Goal: Task Accomplishment & Management: Complete application form

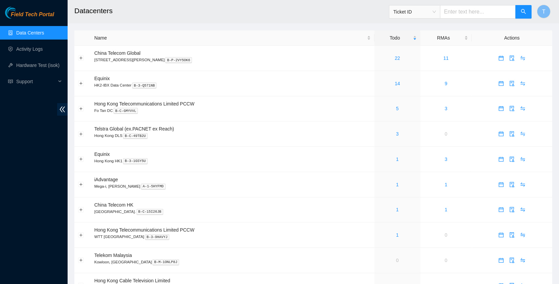
click at [29, 35] on link "Data Centers" at bounding box center [30, 32] width 28 height 5
click at [30, 46] on link "Activity Logs" at bounding box center [29, 48] width 27 height 5
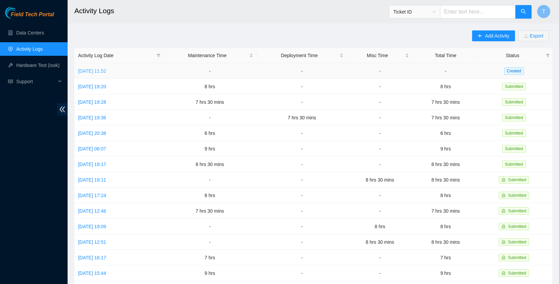
click at [103, 71] on link "[DATE] 11:52" at bounding box center [92, 70] width 28 height 5
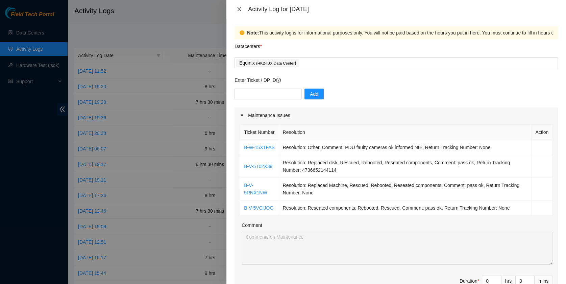
click at [242, 9] on icon "close" at bounding box center [238, 8] width 5 height 5
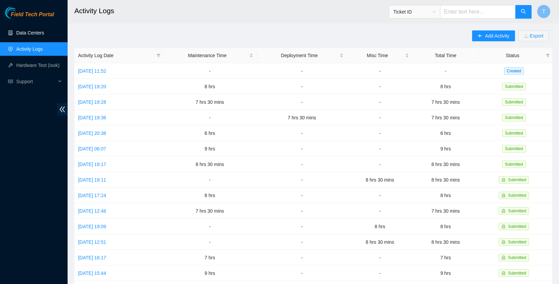
click at [40, 31] on link "Data Centers" at bounding box center [30, 32] width 28 height 5
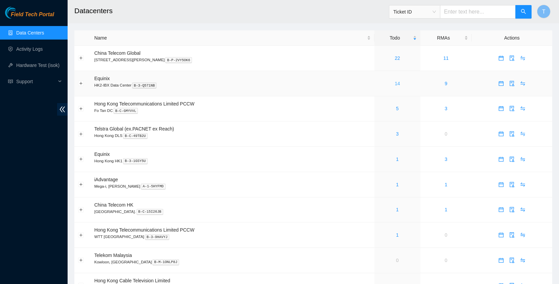
click at [395, 81] on link "14" at bounding box center [397, 83] width 5 height 5
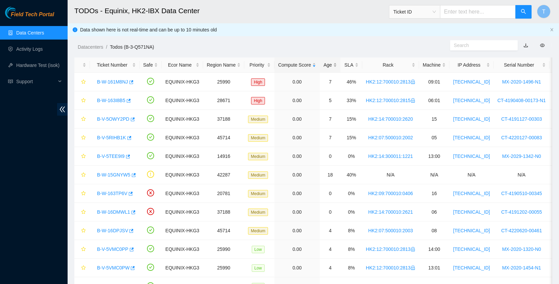
click at [326, 62] on div "Age" at bounding box center [330, 64] width 14 height 7
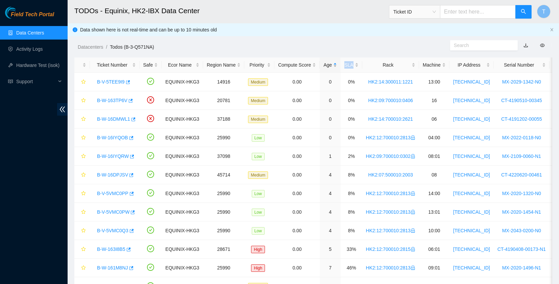
click at [326, 62] on div "Age" at bounding box center [330, 64] width 14 height 7
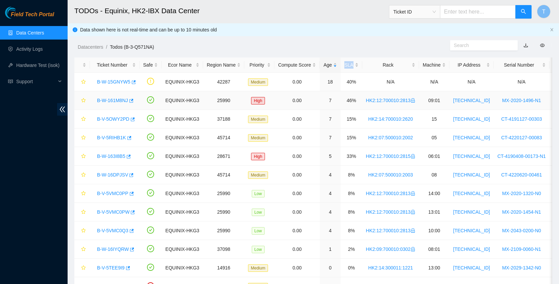
click at [112, 101] on link "B-W-161M8NJ" at bounding box center [112, 100] width 31 height 5
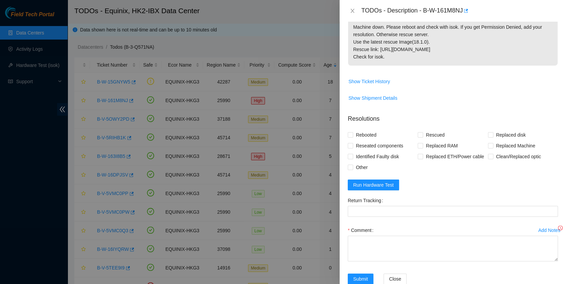
scroll to position [135, 0]
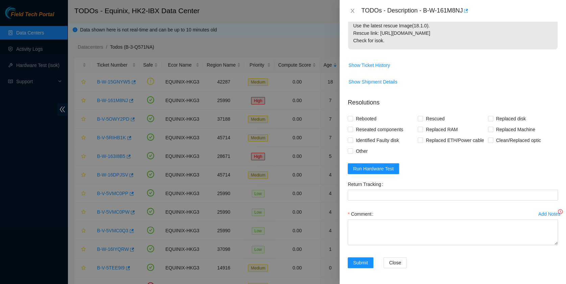
click at [381, 174] on form "Resolutions Rebooted Rescued Replaced disk Reseated components Replaced RAM Rep…" at bounding box center [453, 184] width 210 height 183
click at [382, 171] on span "Run Hardware Test" at bounding box center [373, 168] width 41 height 7
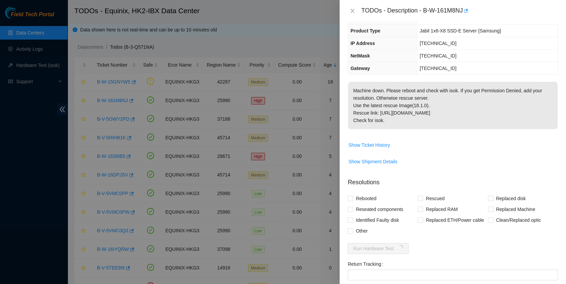
scroll to position [53, 0]
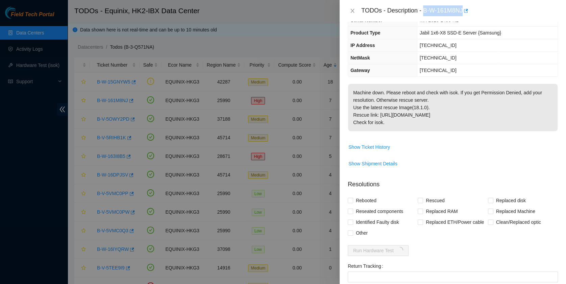
drag, startPoint x: 423, startPoint y: 8, endPoint x: 463, endPoint y: 18, distance: 41.3
click at [463, 18] on div "TODOs - Description - B-W-161M8NJ" at bounding box center [452, 11] width 226 height 22
copy div "B-W-161M8NJ"
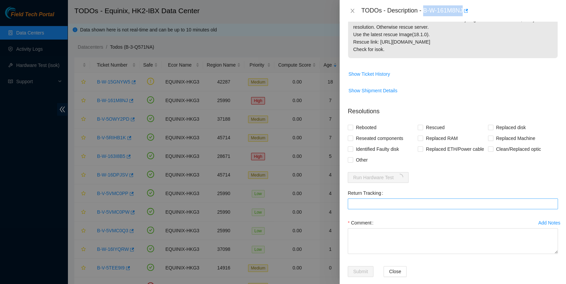
scroll to position [135, 0]
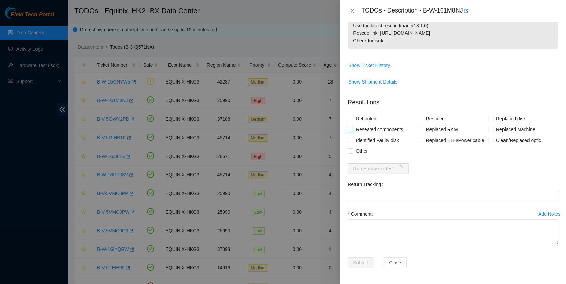
click at [363, 128] on span "Reseated components" at bounding box center [379, 129] width 53 height 11
click at [352, 128] on input "Reseated components" at bounding box center [350, 129] width 5 height 5
checkbox input "true"
click at [361, 117] on span "Rebooted" at bounding box center [366, 118] width 26 height 11
click at [352, 117] on input "Rebooted" at bounding box center [350, 118] width 5 height 5
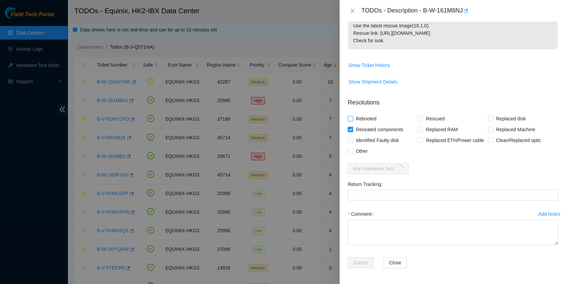
checkbox input "true"
click at [418, 117] on input "Rescued" at bounding box center [419, 118] width 5 height 5
checkbox input "true"
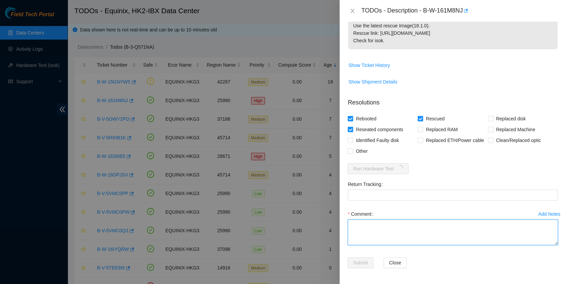
click at [442, 234] on textarea "Comment" at bounding box center [453, 232] width 210 height 26
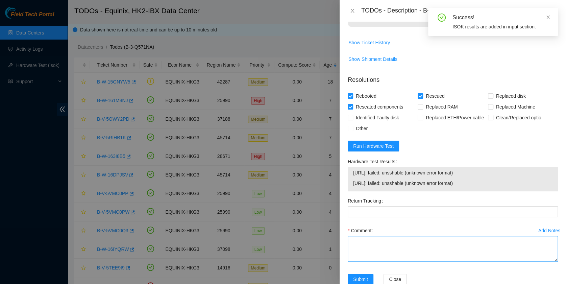
scroll to position [174, 0]
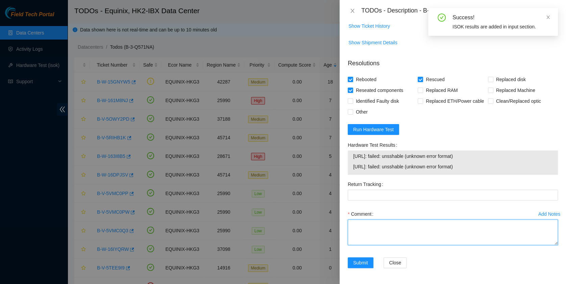
click at [375, 221] on textarea "Comment" at bounding box center [453, 232] width 210 height 26
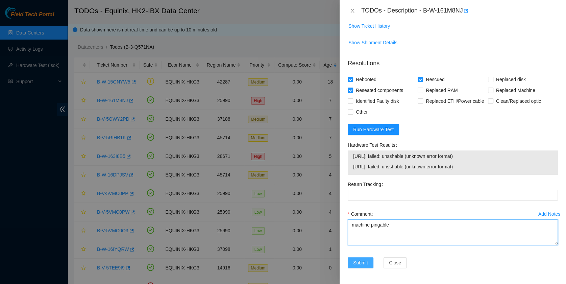
type textarea "machine pingable"
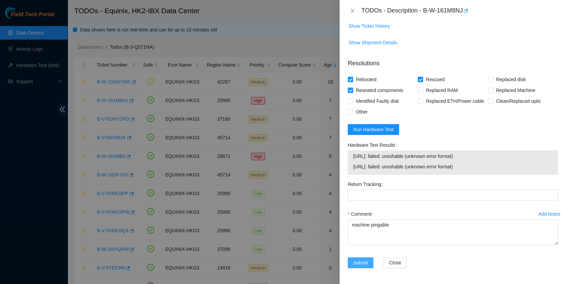
click at [357, 264] on span "Submit" at bounding box center [360, 262] width 15 height 7
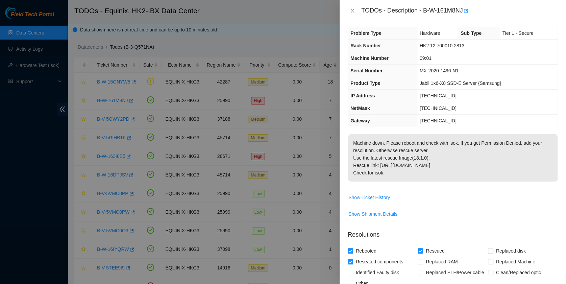
scroll to position [0, 0]
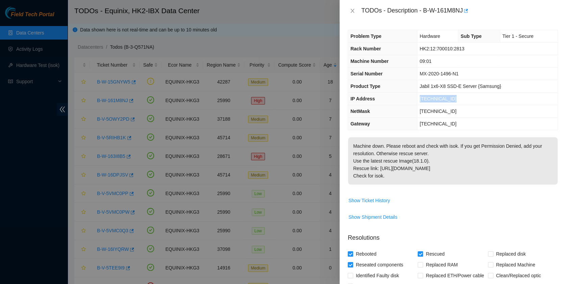
drag, startPoint x: 457, startPoint y: 97, endPoint x: 416, endPoint y: 103, distance: 41.7
click at [417, 103] on td "[TECHNICAL_ID]" at bounding box center [487, 99] width 141 height 12
copy span "[TECHNICAL_ID]"
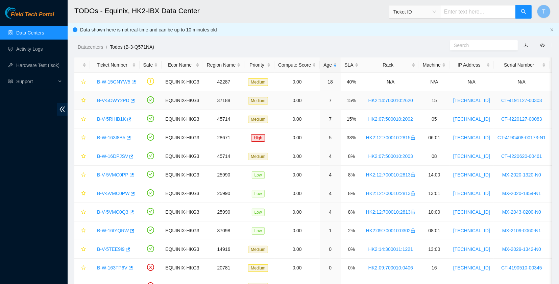
click at [105, 102] on link "B-V-5OWY2PD" at bounding box center [113, 100] width 32 height 5
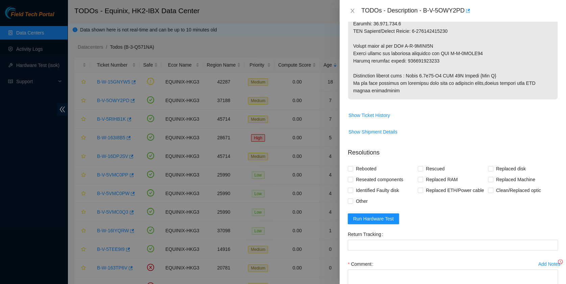
click at [386, 224] on form "Resolutions Rebooted Rescued Replaced disk Reseated components Replaced RAM Rep…" at bounding box center [453, 234] width 210 height 183
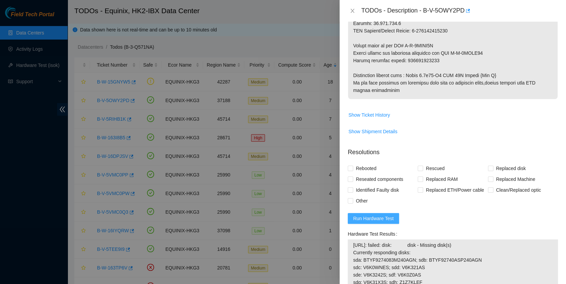
click at [386, 213] on button "Run Hardware Test" at bounding box center [373, 218] width 51 height 11
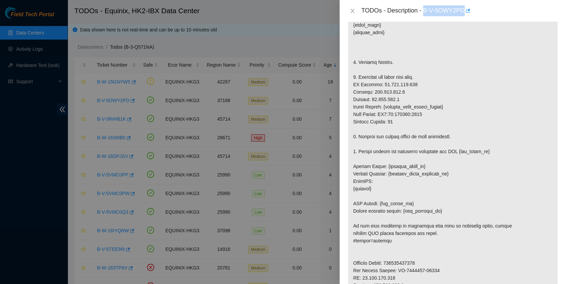
scroll to position [135, 0]
drag, startPoint x: 424, startPoint y: 12, endPoint x: 465, endPoint y: 17, distance: 41.2
click at [465, 17] on div "TODOs - Description - B-V-5OWY2PD" at bounding box center [452, 11] width 226 height 22
copy div "B-V-5OWY2PD"
click at [417, 185] on p at bounding box center [452, 185] width 209 height 367
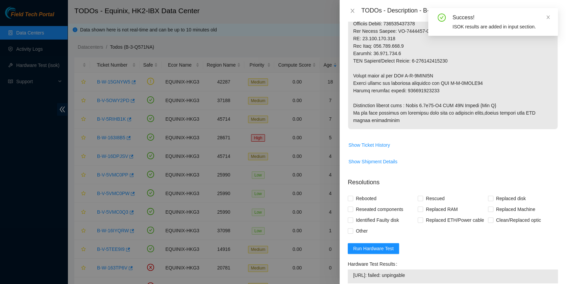
scroll to position [375, 0]
drag, startPoint x: 405, startPoint y: 88, endPoint x: 462, endPoint y: 91, distance: 56.8
copy p "417328426178"
click at [442, 166] on td "Show Shipment Details" at bounding box center [453, 163] width 210 height 17
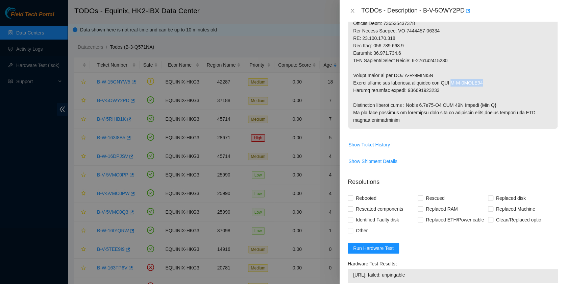
drag, startPoint x: 453, startPoint y: 81, endPoint x: 490, endPoint y: 83, distance: 37.5
copy p "B-V-5VCLQ34"
click at [474, 161] on span "Show Shipment Details" at bounding box center [452, 161] width 209 height 11
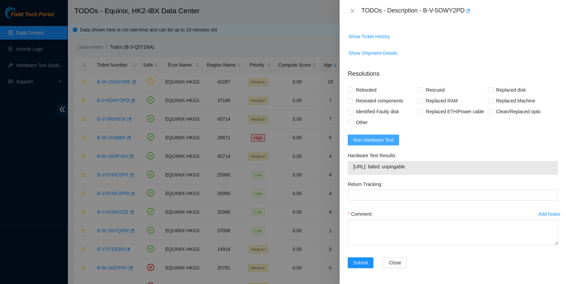
click at [365, 136] on span "Run Hardware Test" at bounding box center [373, 139] width 41 height 7
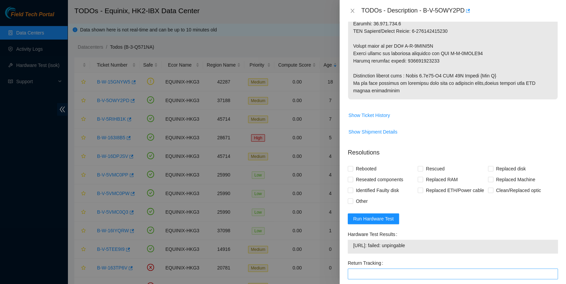
scroll to position [483, 0]
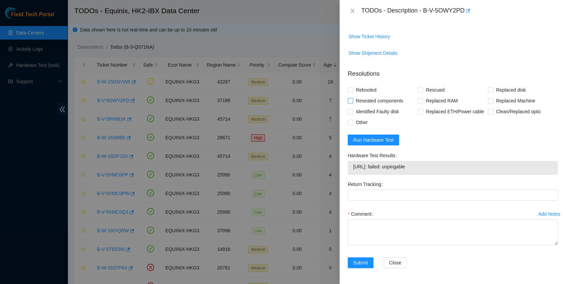
click at [369, 100] on span "Reseated components" at bounding box center [379, 100] width 53 height 11
click at [352, 100] on input "Reseated components" at bounding box center [350, 100] width 5 height 5
checkbox input "true"
click at [367, 91] on span "Rebooted" at bounding box center [366, 89] width 26 height 11
click at [352, 91] on input "Rebooted" at bounding box center [350, 89] width 5 height 5
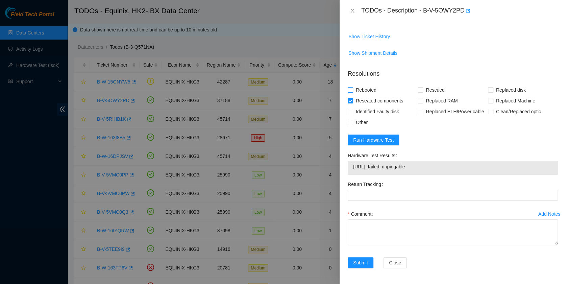
checkbox input "true"
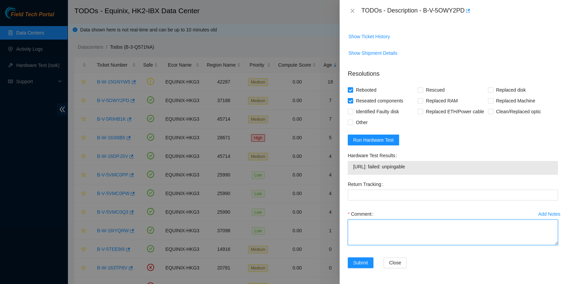
click at [385, 231] on textarea "Comment" at bounding box center [453, 232] width 210 height 26
paste textarea "new server freezes at this page after few reboots. Same result."
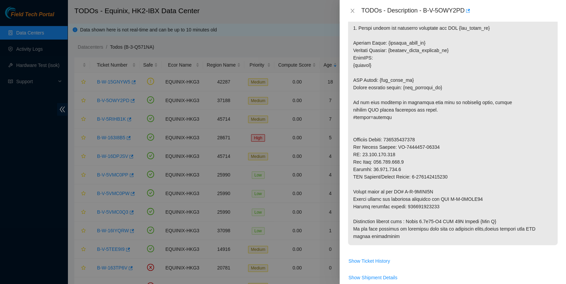
type textarea "new server freezes at this page after few reboots. Same result. cant rescue it …"
click at [403, 206] on p at bounding box center [452, 61] width 209 height 367
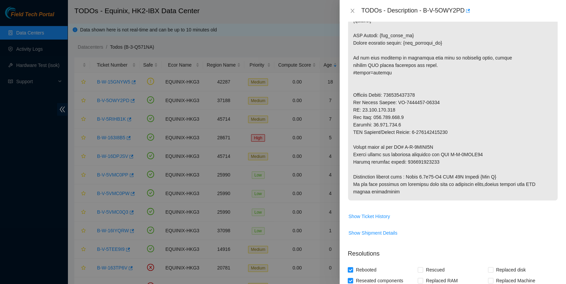
scroll to position [303, 0]
drag, startPoint x: 406, startPoint y: 163, endPoint x: 452, endPoint y: 163, distance: 46.3
click at [452, 163] on p at bounding box center [452, 17] width 209 height 367
copy p "417328426178"
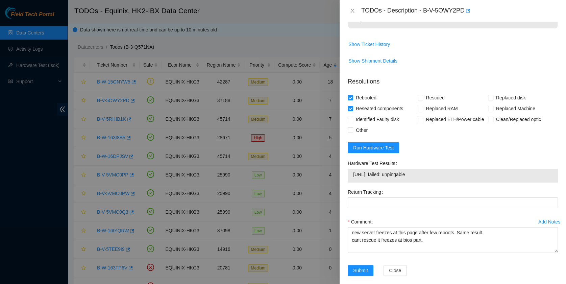
scroll to position [483, 0]
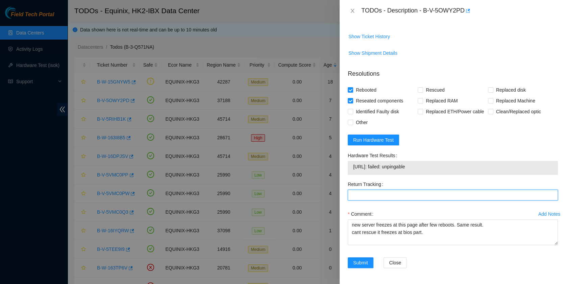
click at [386, 194] on Tracking "Return Tracking" at bounding box center [453, 194] width 210 height 11
paste Tracking "417328426178"
type Tracking "417328426178"
click at [504, 102] on span "Replaced Machine" at bounding box center [515, 100] width 45 height 11
click at [492, 102] on input "Replaced Machine" at bounding box center [490, 100] width 5 height 5
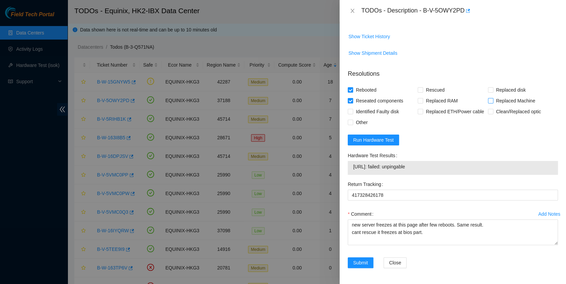
checkbox input "true"
click at [357, 260] on span "Submit" at bounding box center [360, 262] width 15 height 7
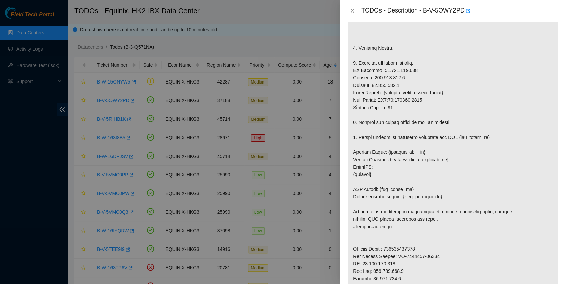
scroll to position [0, 0]
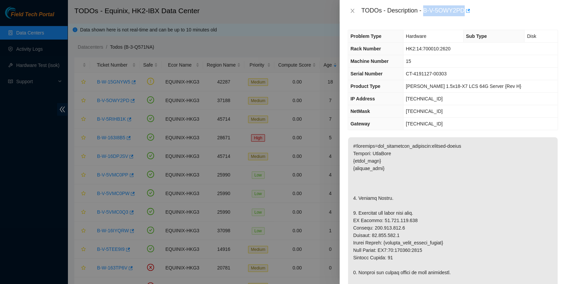
drag, startPoint x: 424, startPoint y: 11, endPoint x: 463, endPoint y: 21, distance: 41.0
click at [463, 21] on div "TODOs - Description - B-V-5OWY2PD" at bounding box center [452, 11] width 226 height 22
copy div "B-V-5OWY2PD"
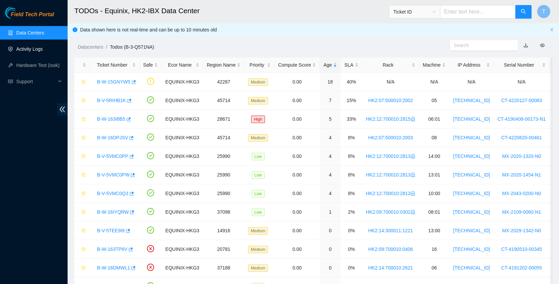
click at [31, 52] on link "Activity Logs" at bounding box center [29, 48] width 27 height 5
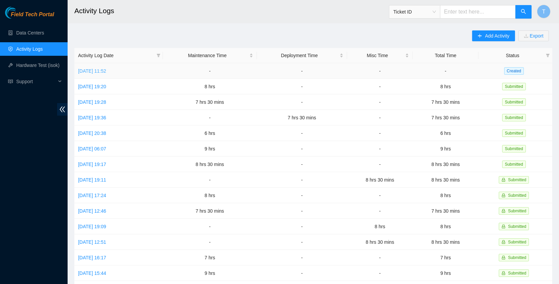
click at [105, 71] on link "[DATE] 11:52" at bounding box center [92, 70] width 28 height 5
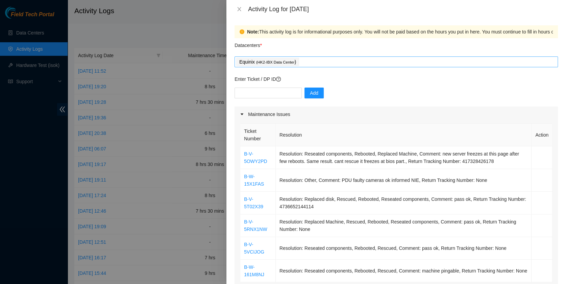
scroll to position [0, 0]
click at [309, 57] on div "Equinix ( HK2-IBX Data Center )" at bounding box center [395, 62] width 323 height 11
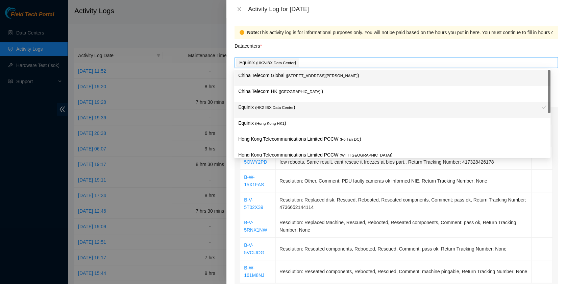
scroll to position [0, 0]
click at [317, 80] on div "China Telecom Global ( [STREET_ADDRESS][PERSON_NAME] )" at bounding box center [392, 78] width 308 height 12
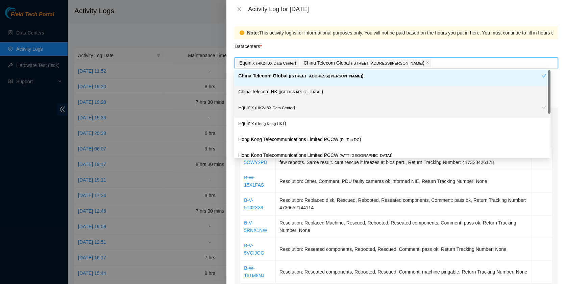
click at [296, 97] on div "China Telecom HK ( [GEOGRAPHIC_DATA] )" at bounding box center [392, 94] width 308 height 12
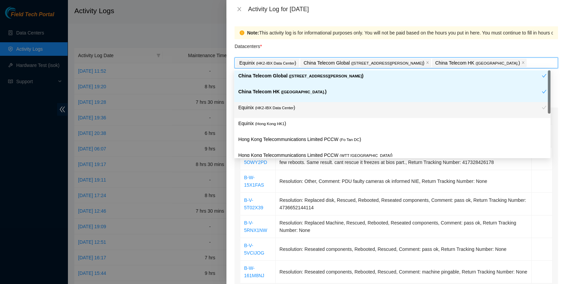
click at [293, 123] on p "Equinix ( [GEOGRAPHIC_DATA] HK1 )" at bounding box center [392, 124] width 308 height 8
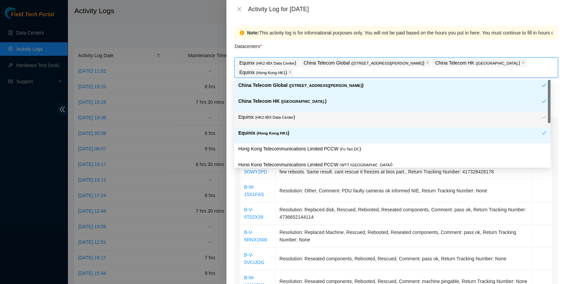
click at [303, 139] on div "Equinix ( [GEOGRAPHIC_DATA] HK1 )" at bounding box center [389, 135] width 303 height 12
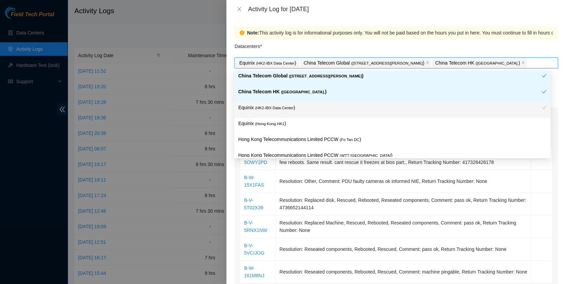
click at [321, 43] on div "Datacenters *" at bounding box center [395, 48] width 323 height 18
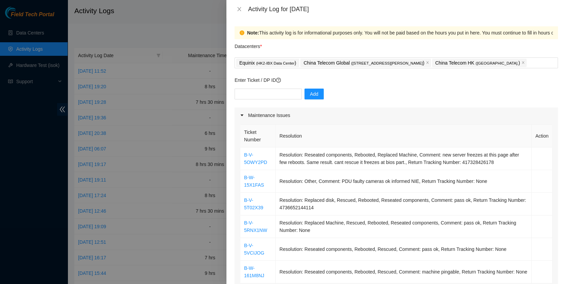
click at [269, 87] on div "Enter Ticket / DP ID Add" at bounding box center [395, 91] width 323 height 31
click at [273, 95] on input "text" at bounding box center [267, 93] width 67 height 11
paste input "B-V-5V1YEHD"
type input "B-V-5V1YEHD"
click at [308, 89] on button "Add" at bounding box center [313, 93] width 19 height 11
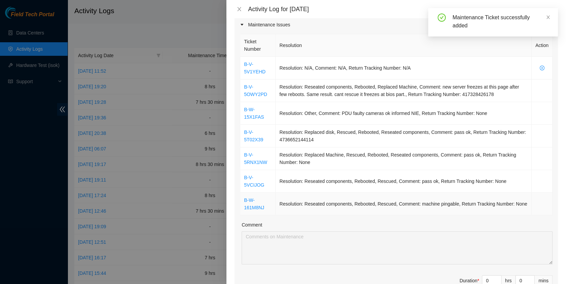
scroll to position [90, 0]
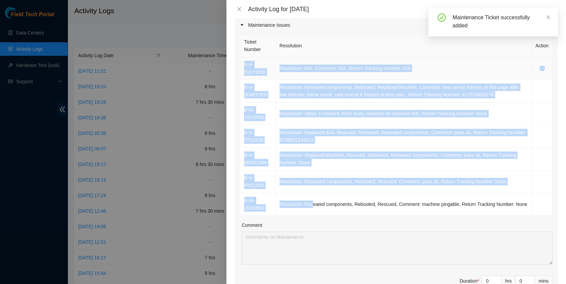
drag, startPoint x: 309, startPoint y: 202, endPoint x: 240, endPoint y: 65, distance: 153.2
click at [240, 65] on tbody "B-V-5V1YEHD Resolution: N/A, Comment: N/A, Return Tracking Number: N/A B-V-5OWY…" at bounding box center [396, 136] width 312 height 158
copy tbody "B-V-5V1YEHD Resolution: N/A, Comment: N/A, Return Tracking Number: N/A B-V-5OWY…"
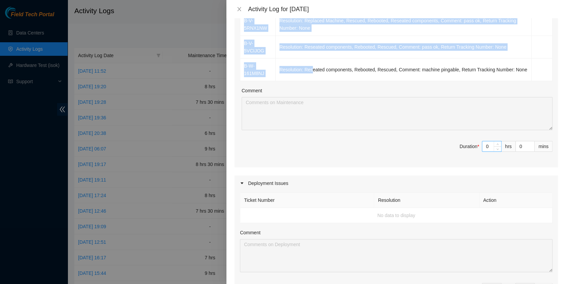
scroll to position [225, 0]
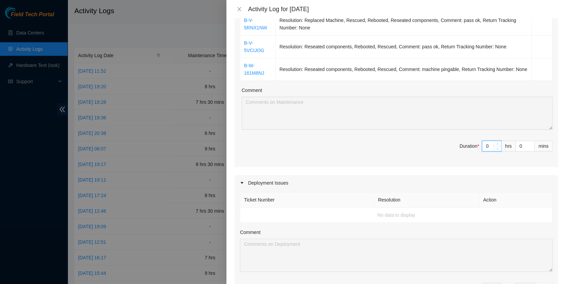
drag, startPoint x: 481, startPoint y: 145, endPoint x: 471, endPoint y: 144, distance: 10.6
click at [471, 144] on span "Duration * 0 hrs 0 mins" at bounding box center [396, 150] width 312 height 19
type input "8"
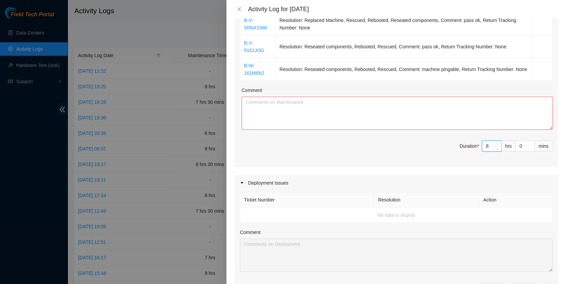
type input "8"
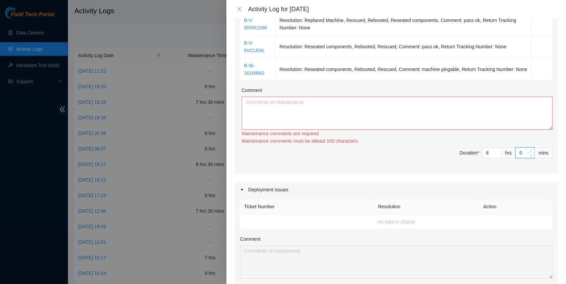
type input "3"
type input "30"
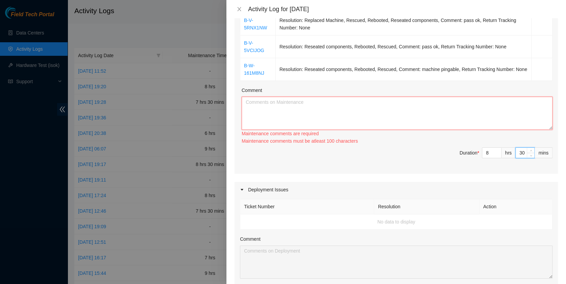
click at [406, 118] on textarea "Comment" at bounding box center [397, 113] width 311 height 33
paste textarea "B-V-5V1YEHD Resolution: N/A, Comment: N/A, Return Tracking Number: N/A B-V-5OWY…"
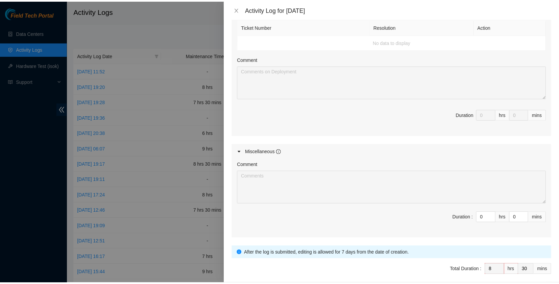
scroll to position [426, 0]
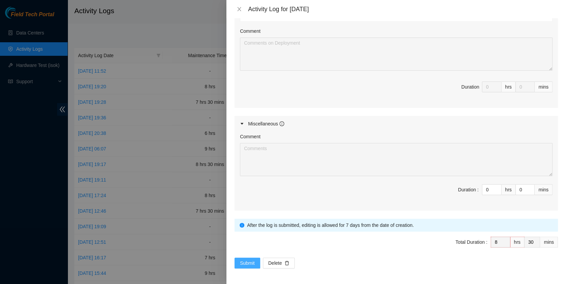
type textarea "B-V-5V1YEHD Resolution: N/A, Comment: N/A, Return Tracking Number: N/A B-V-5OWY…"
click at [249, 266] on button "Submit" at bounding box center [247, 262] width 26 height 11
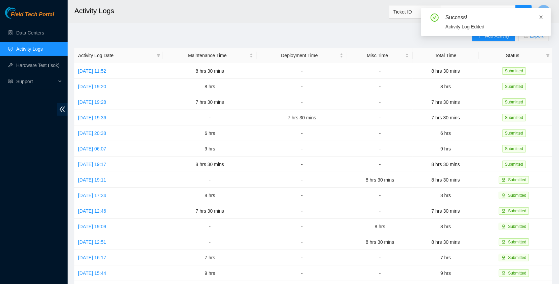
click at [540, 15] on span at bounding box center [540, 17] width 5 height 5
